Goal: Ask a question

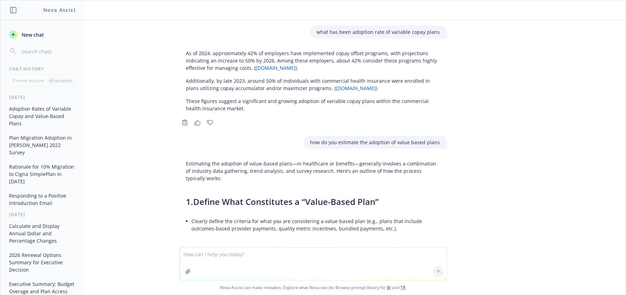
scroll to position [4726, 0]
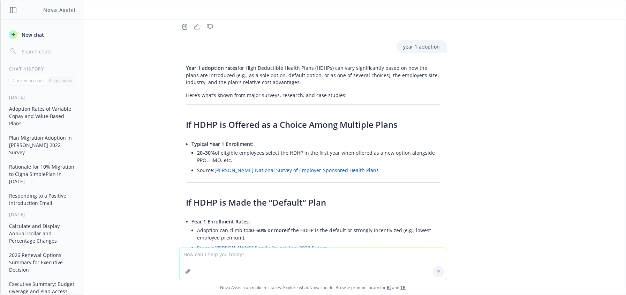
click at [204, 260] on textarea at bounding box center [313, 264] width 267 height 32
paste textarea "The average actuarial value – the percentage of health care expense paid for by…"
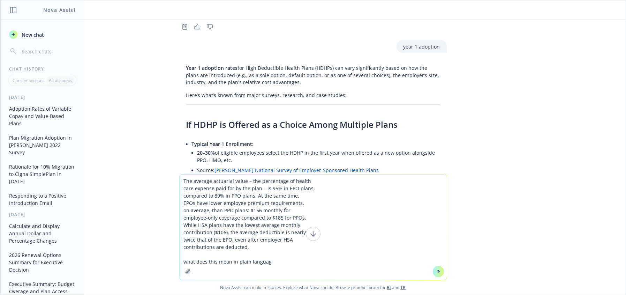
type textarea "The average actuarial value – the percentage of health care expense paid for by…"
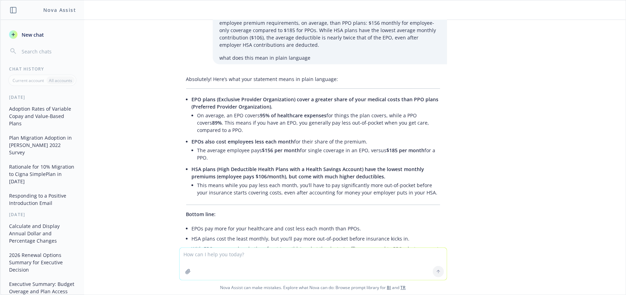
scroll to position [5376, 0]
drag, startPoint x: 395, startPoint y: 91, endPoint x: 423, endPoint y: 91, distance: 28.2
click at [423, 144] on li "The average employee pays $156 per month for single coverage in an EPO, versus …" at bounding box center [318, 152] width 243 height 17
click at [343, 271] on textarea at bounding box center [313, 264] width 267 height 32
click at [350, 269] on textarea at bounding box center [313, 264] width 267 height 32
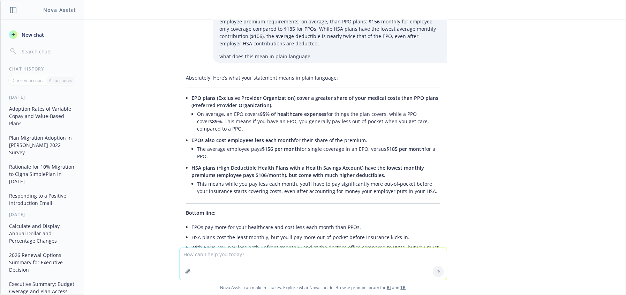
click at [350, 269] on textarea at bounding box center [313, 264] width 267 height 32
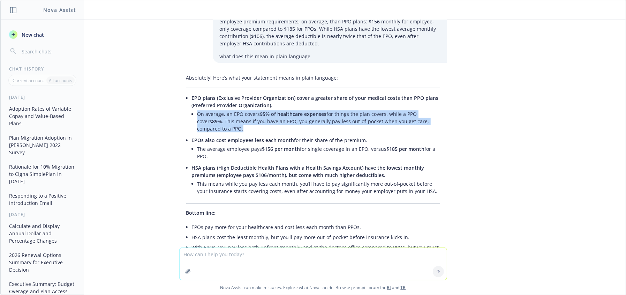
drag, startPoint x: 192, startPoint y: 57, endPoint x: 343, endPoint y: 77, distance: 151.6
click at [343, 93] on li "EPO plans (Exclusive Provider Organization) cover a greater share of your medic…" at bounding box center [316, 114] width 248 height 42
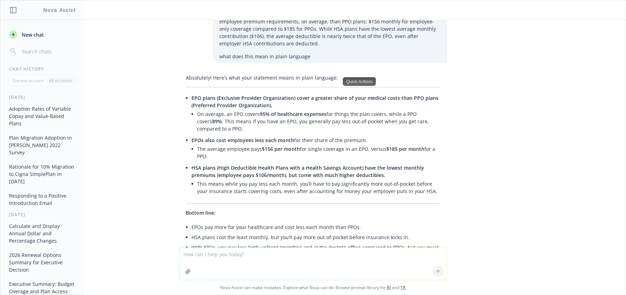
click at [227, 257] on textarea at bounding box center [313, 264] width 267 height 32
